Goal: Transaction & Acquisition: Register for event/course

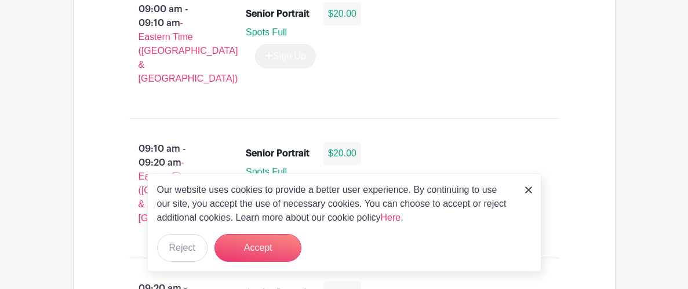
scroll to position [922, 0]
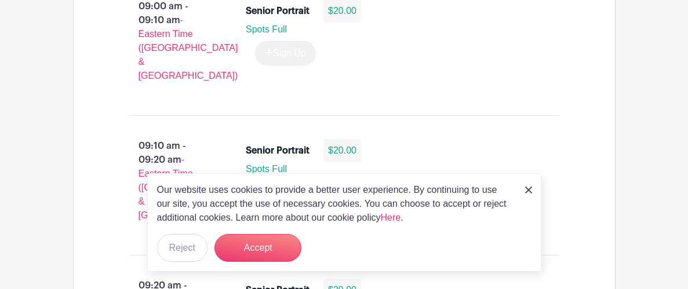
click at [527, 189] on img at bounding box center [528, 190] width 7 height 7
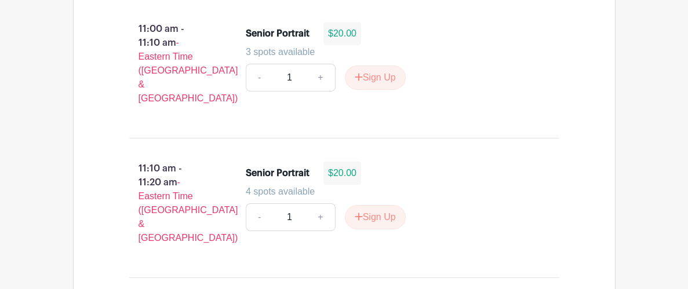
scroll to position [2576, 0]
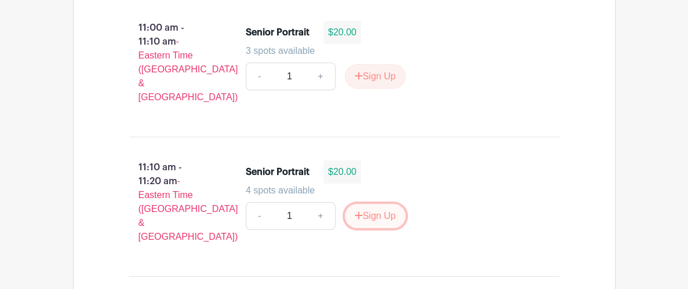
click at [363, 204] on button "Sign Up" at bounding box center [375, 216] width 61 height 24
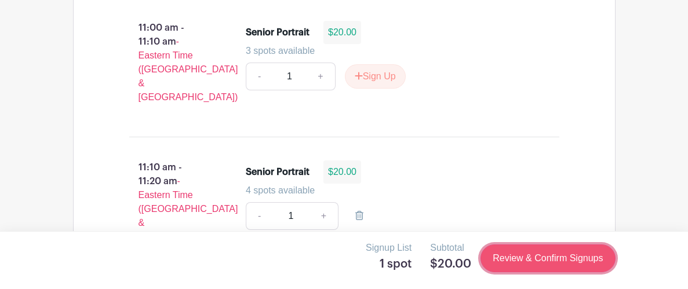
click at [490, 255] on link "Review & Confirm Signups" at bounding box center [547, 258] width 134 height 28
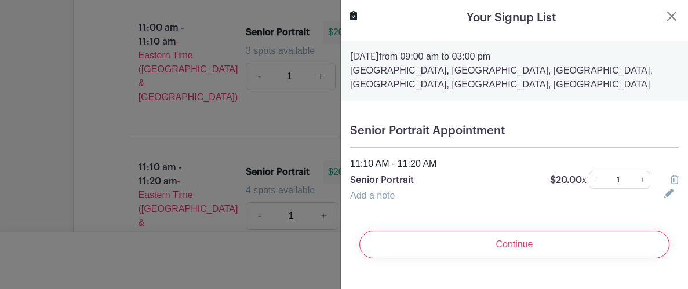
click at [428, 206] on div "Senior Portrait Appointment 11:10 AM - 11:20 AM Senior Portrait $20.00 x - 1 + …" at bounding box center [514, 163] width 347 height 97
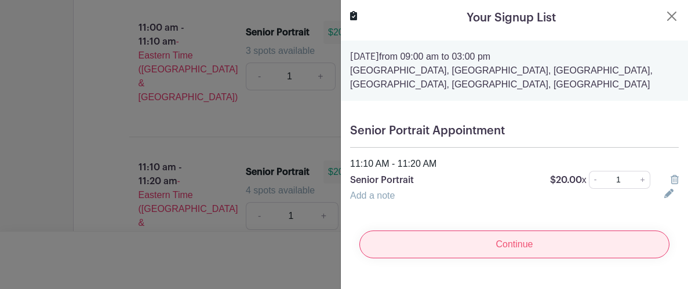
click at [549, 240] on input "Continue" at bounding box center [514, 245] width 310 height 28
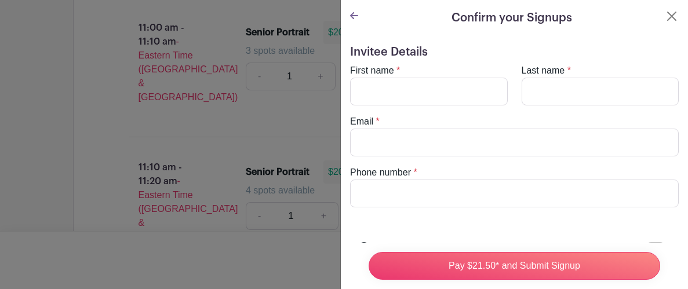
click at [564, 233] on form "Invitee Details First name * Last name * Email * Phone number * Add a message f…" at bounding box center [514, 261] width 328 height 432
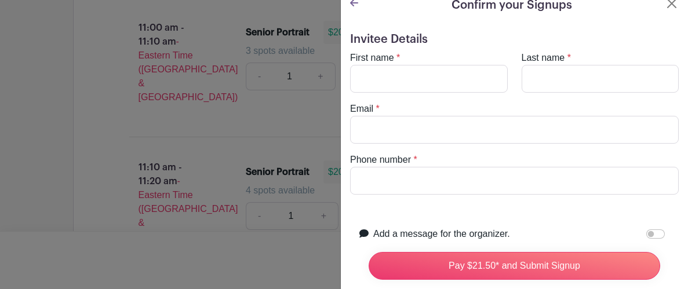
scroll to position [0, 0]
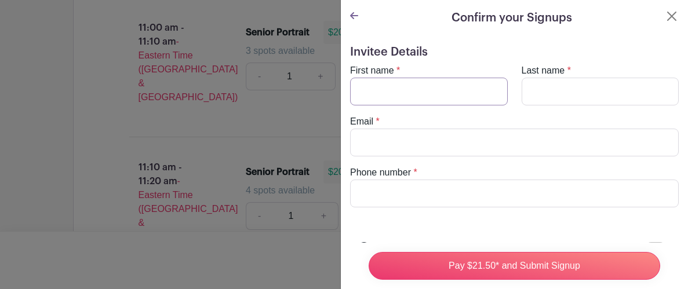
click at [374, 94] on input "First name" at bounding box center [429, 92] width 158 height 28
type input "[PERSON_NAME]"
click at [535, 93] on input "Last name" at bounding box center [600, 92] width 158 height 28
click at [280, 87] on div at bounding box center [344, 144] width 688 height 289
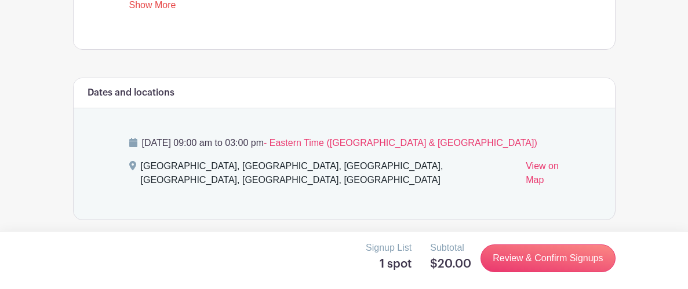
scroll to position [605, 0]
click at [133, 138] on icon at bounding box center [133, 141] width 8 height 9
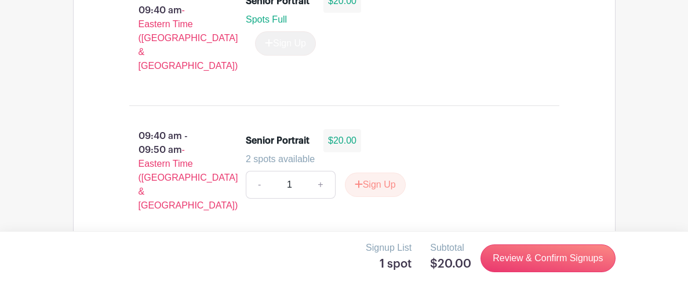
scroll to position [1351, 0]
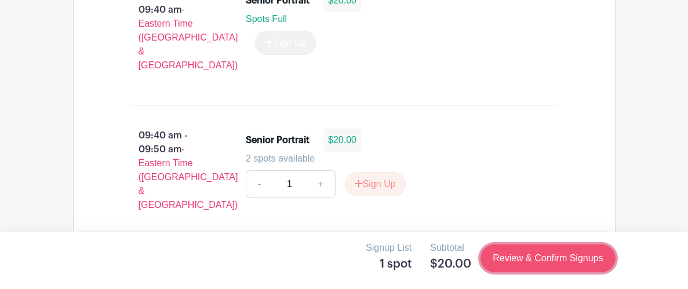
click at [525, 250] on link "Review & Confirm Signups" at bounding box center [547, 258] width 134 height 28
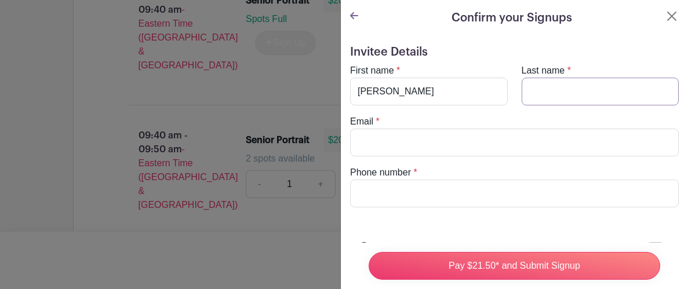
click at [553, 83] on input "Last name" at bounding box center [600, 92] width 158 height 28
type input "[PERSON_NAME]"
click at [498, 127] on div "Email *" at bounding box center [514, 136] width 342 height 42
click at [495, 135] on input "Email" at bounding box center [514, 143] width 328 height 28
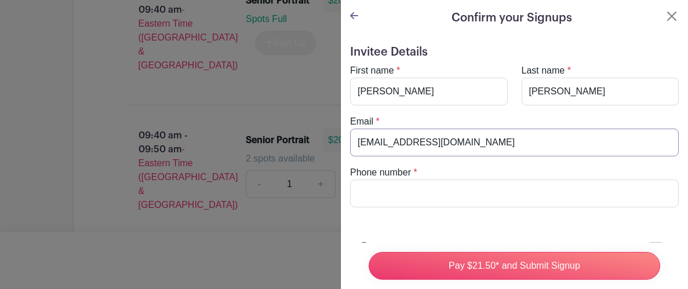
type input "[EMAIL_ADDRESS][DOMAIN_NAME]"
click at [471, 197] on input "Phone number" at bounding box center [514, 194] width 328 height 28
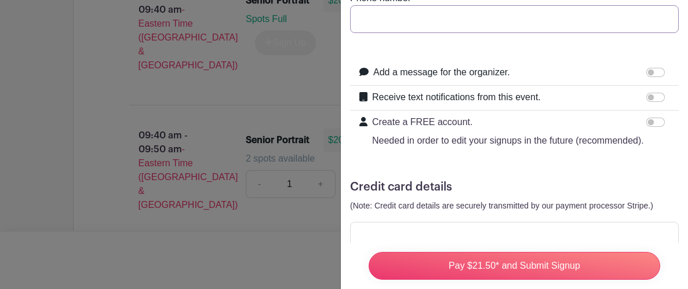
scroll to position [205, 0]
